Goal: Information Seeking & Learning: Learn about a topic

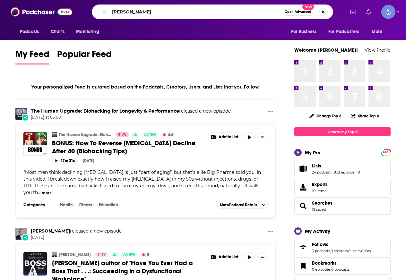
type input "[PERSON_NAME]"
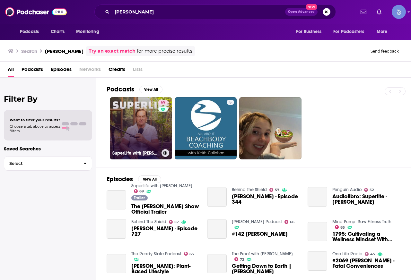
click at [141, 129] on link "69 SuperLife with [PERSON_NAME]" at bounding box center [141, 128] width 62 height 62
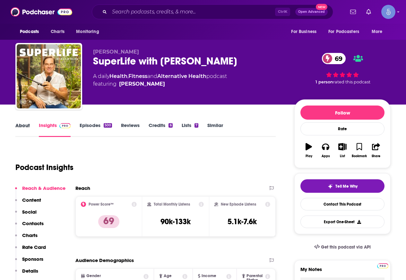
click at [31, 123] on div "About" at bounding box center [26, 129] width 23 height 15
click at [29, 124] on link "About" at bounding box center [22, 129] width 14 height 15
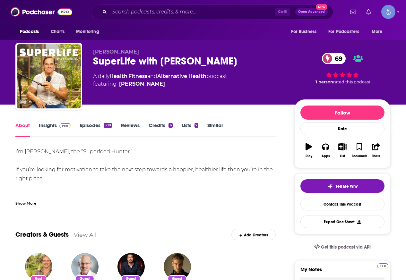
click at [31, 200] on div "Show More" at bounding box center [25, 203] width 21 height 6
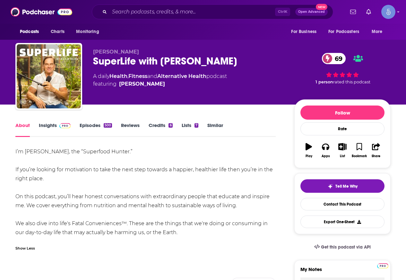
drag, startPoint x: 15, startPoint y: 149, endPoint x: 190, endPoint y: 229, distance: 192.0
copy div "I’m [PERSON_NAME], the “Superfood Hunter.” If you’re looking for motivation to …"
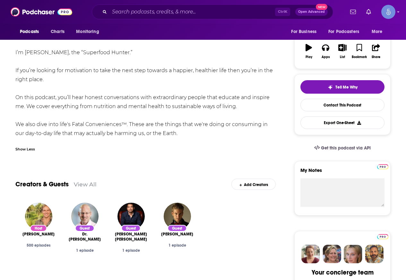
scroll to position [64, 0]
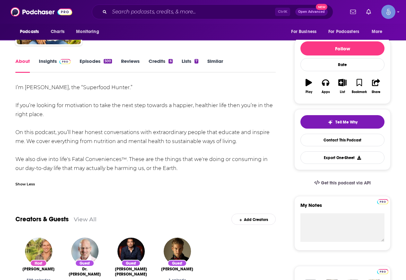
click at [57, 66] on link "Insights" at bounding box center [55, 65] width 32 height 15
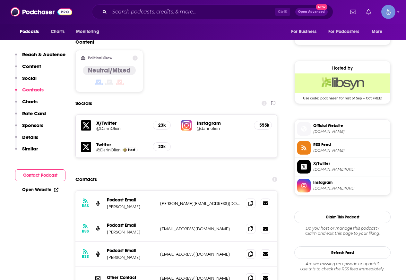
scroll to position [481, 0]
